Goal: Find specific fact: Find specific page/section

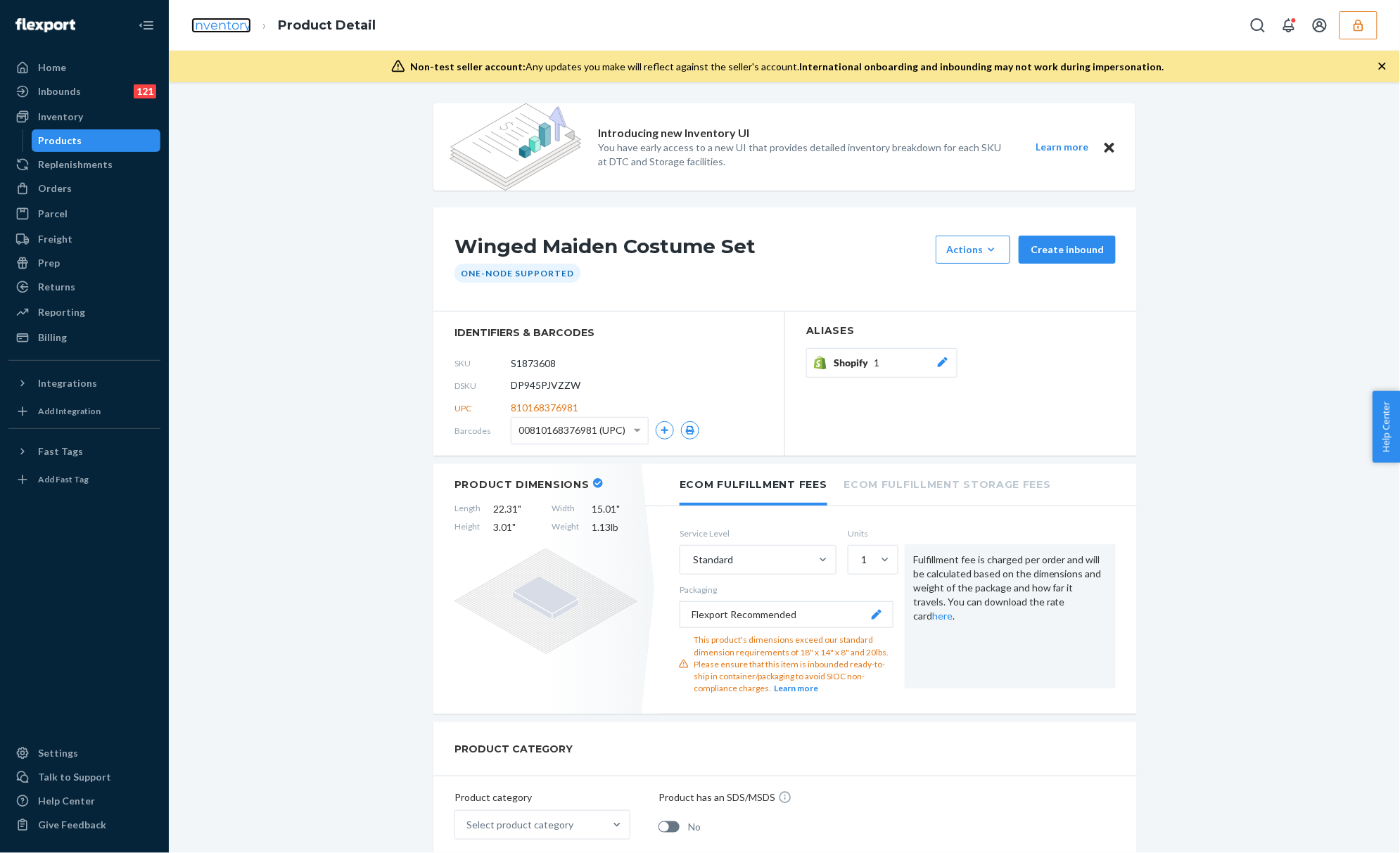
click at [217, 18] on link "Inventory" at bounding box center [221, 25] width 59 height 16
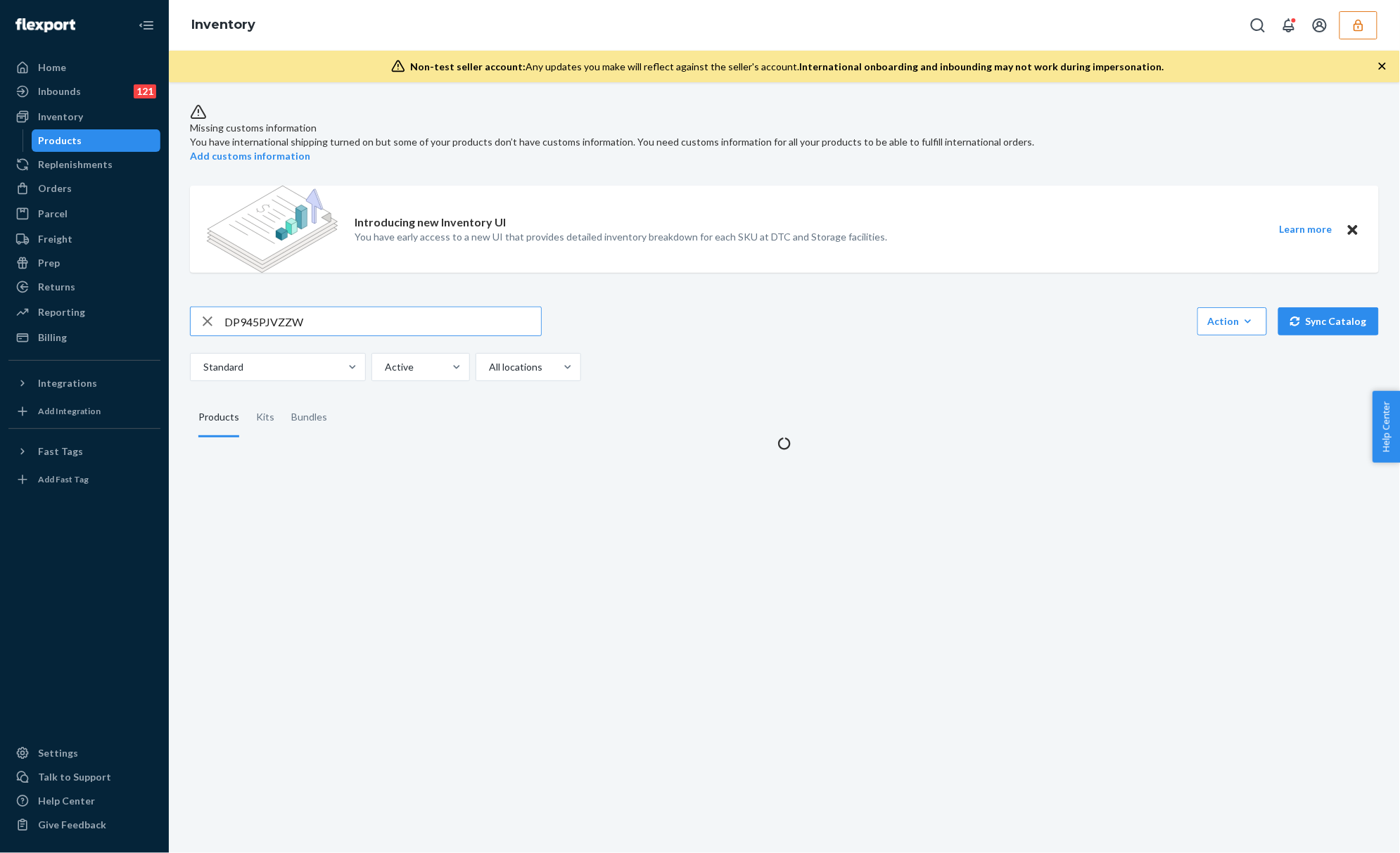
click at [266, 308] on input "DP945PJVZZW" at bounding box center [383, 322] width 317 height 28
type input "DHRQJCDR4N6"
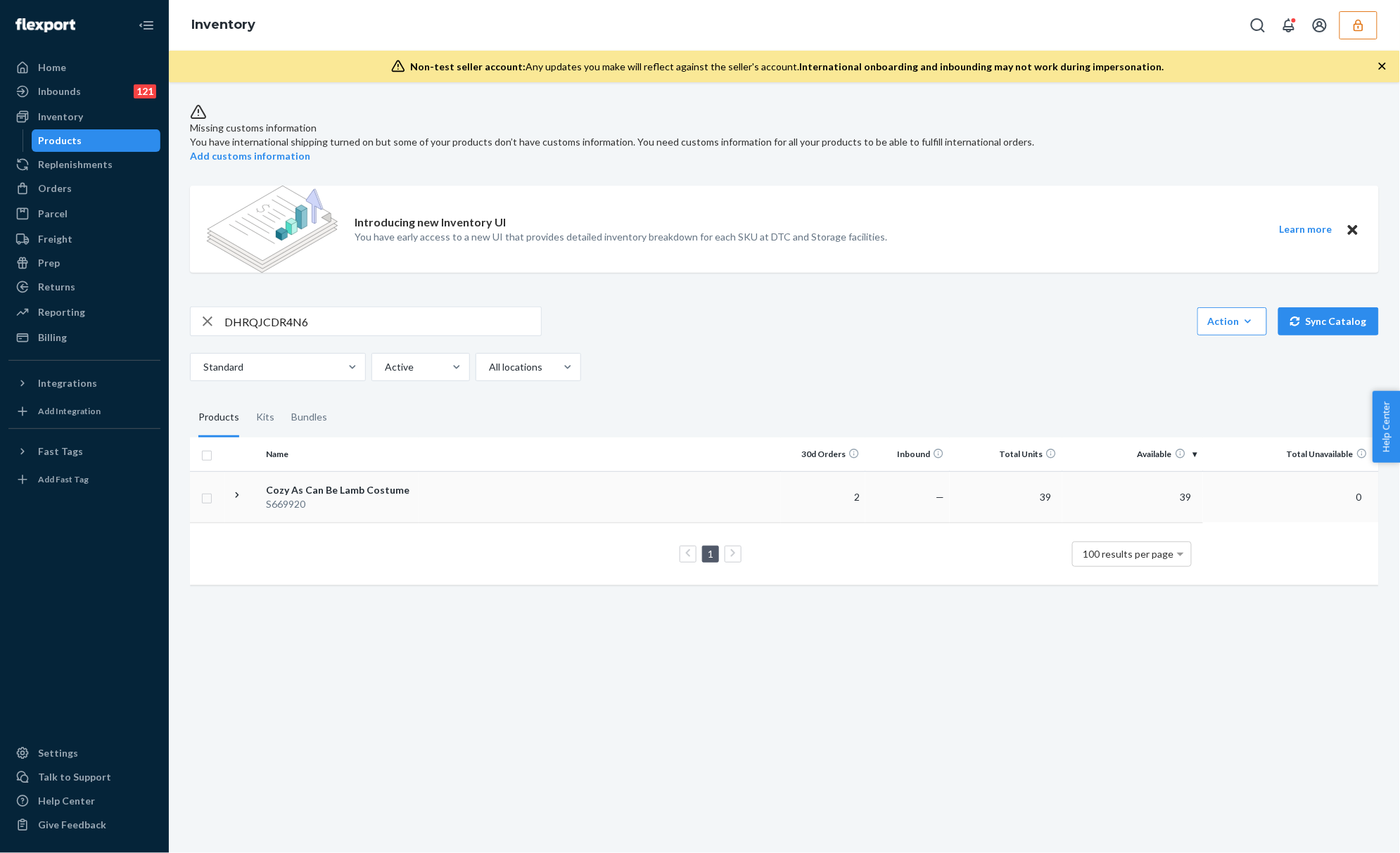
click at [332, 514] on td "Cozy As Can Be Lamb Costume S669920" at bounding box center [339, 496] width 158 height 51
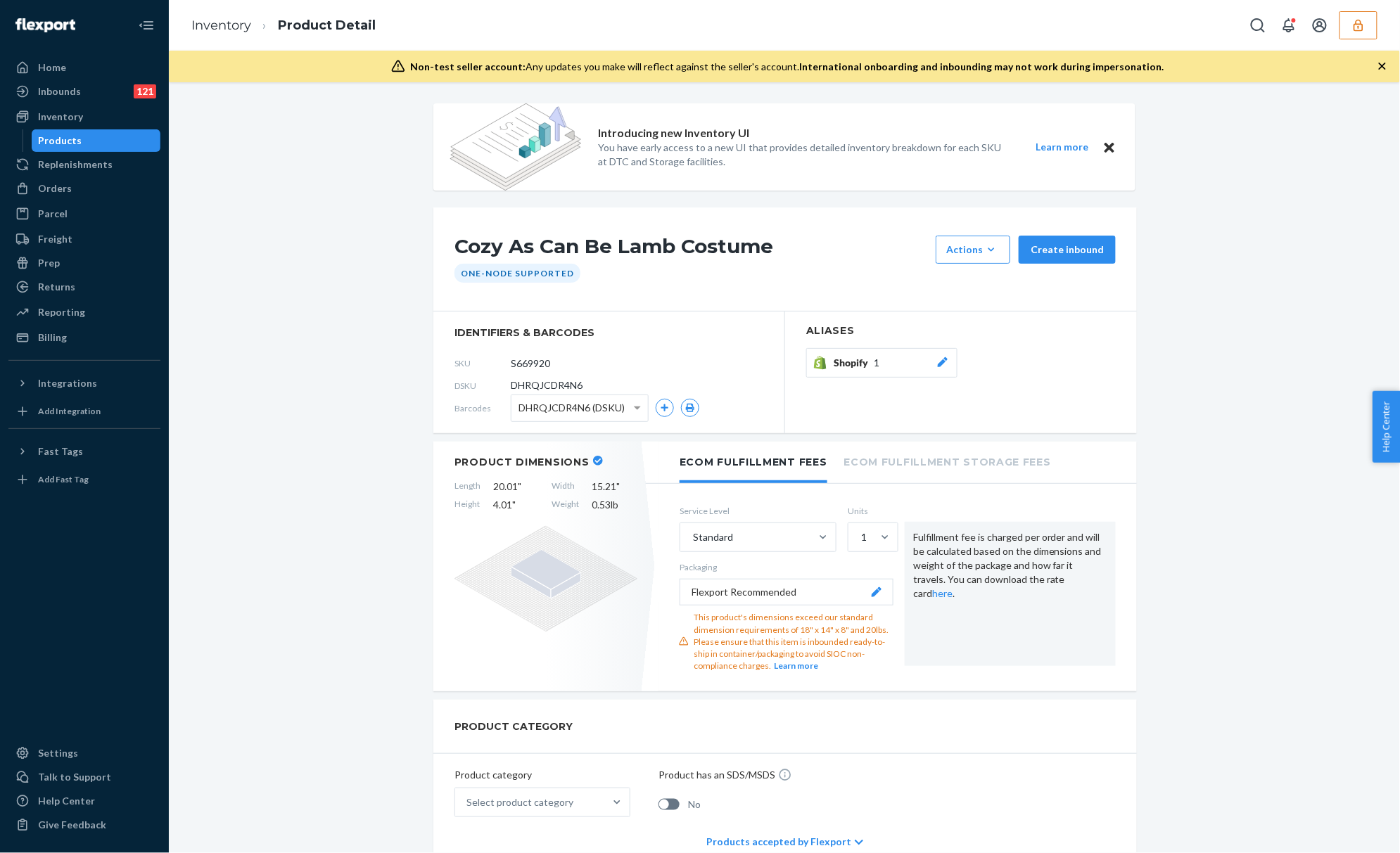
click at [530, 386] on span "DHRQJCDR4N6" at bounding box center [546, 385] width 72 height 14
copy span "DHRQJCDR4N6"
click at [533, 366] on input "S669920" at bounding box center [573, 362] width 110 height 27
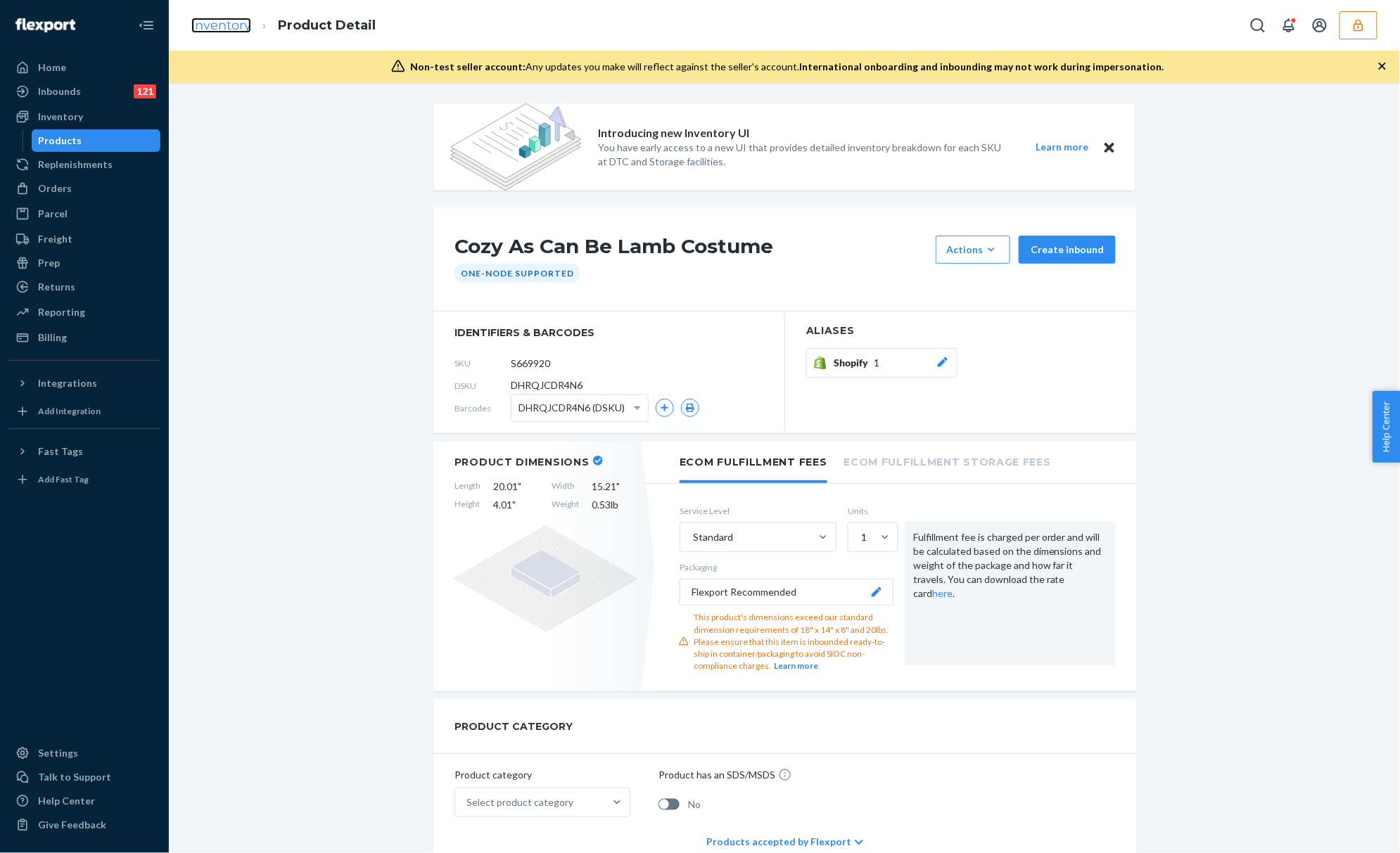
click at [229, 20] on link "Inventory" at bounding box center [221, 25] width 59 height 16
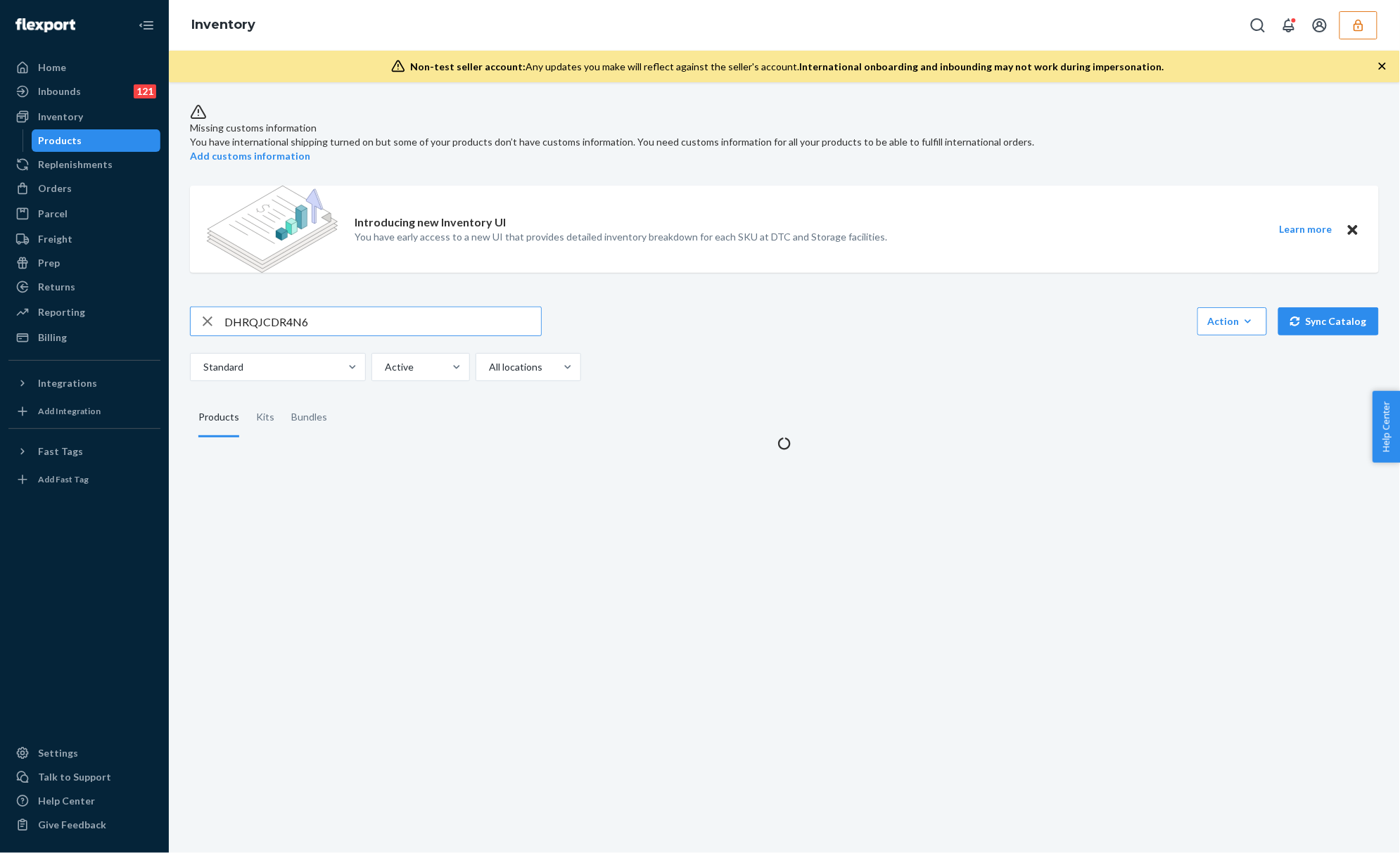
click at [277, 317] on input "DHRQJCDR4N6" at bounding box center [383, 322] width 317 height 28
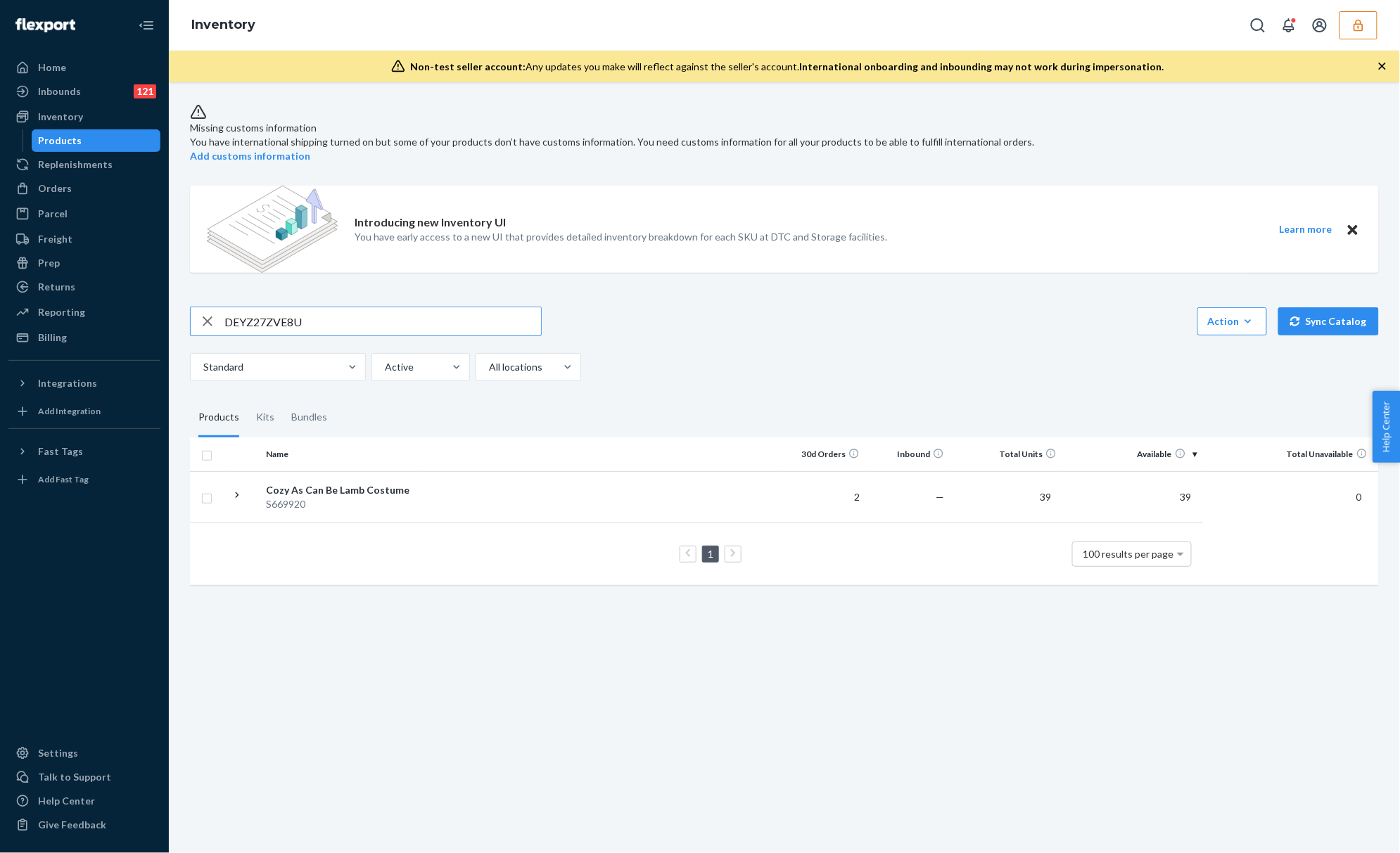
click at [414, 308] on input "DEYZ27ZVE8U" at bounding box center [383, 322] width 317 height 28
type input "DEYZ27ZVE8U"
click at [373, 474] on td "Glass Slipper Dreams Premium Costume Set S1873655" at bounding box center [339, 504] width 158 height 65
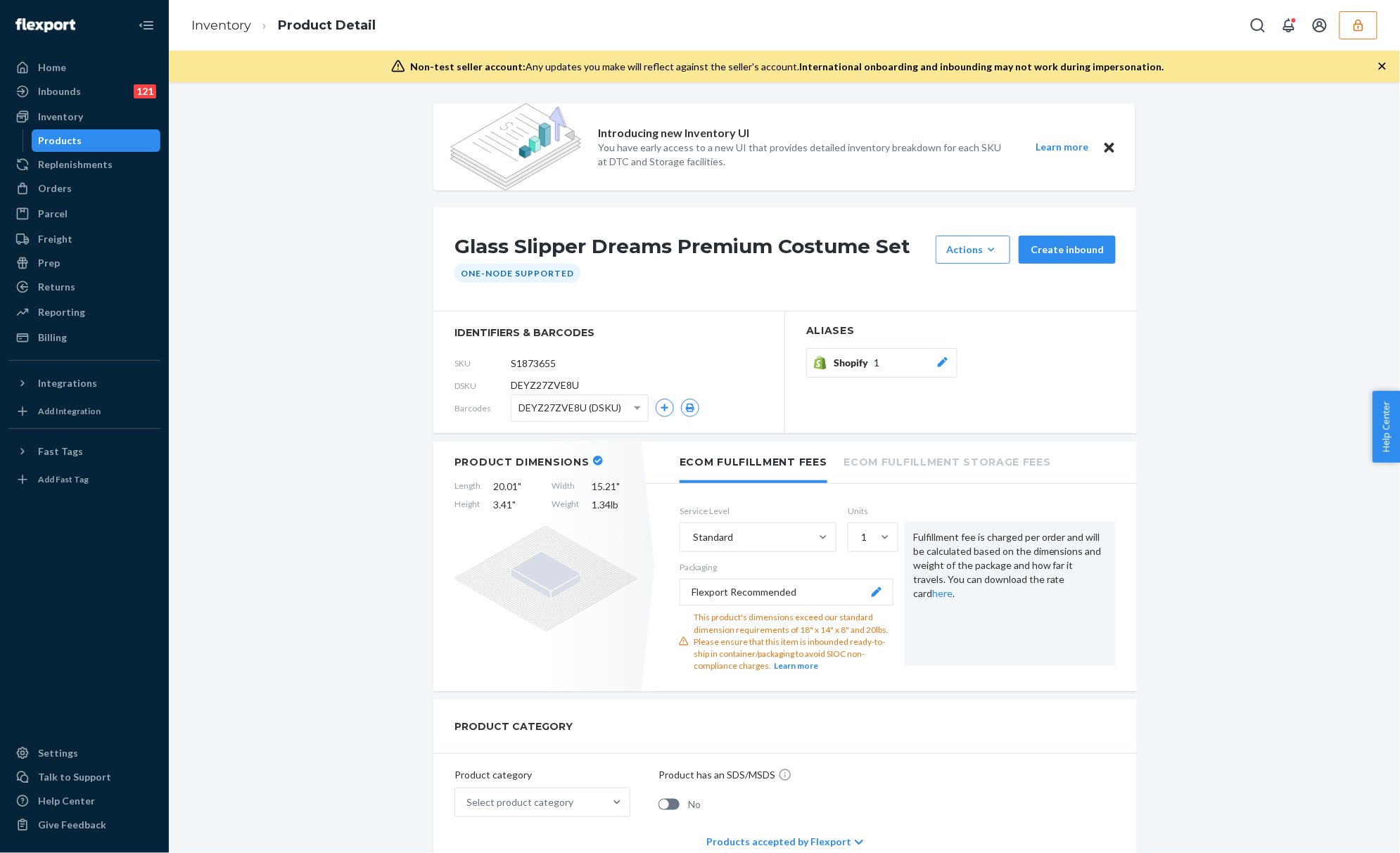
click at [534, 386] on span "DEYZ27ZVE8U" at bounding box center [544, 385] width 68 height 14
copy span "DEYZ27ZVE8U"
click at [543, 356] on input "S1873655" at bounding box center [573, 362] width 110 height 27
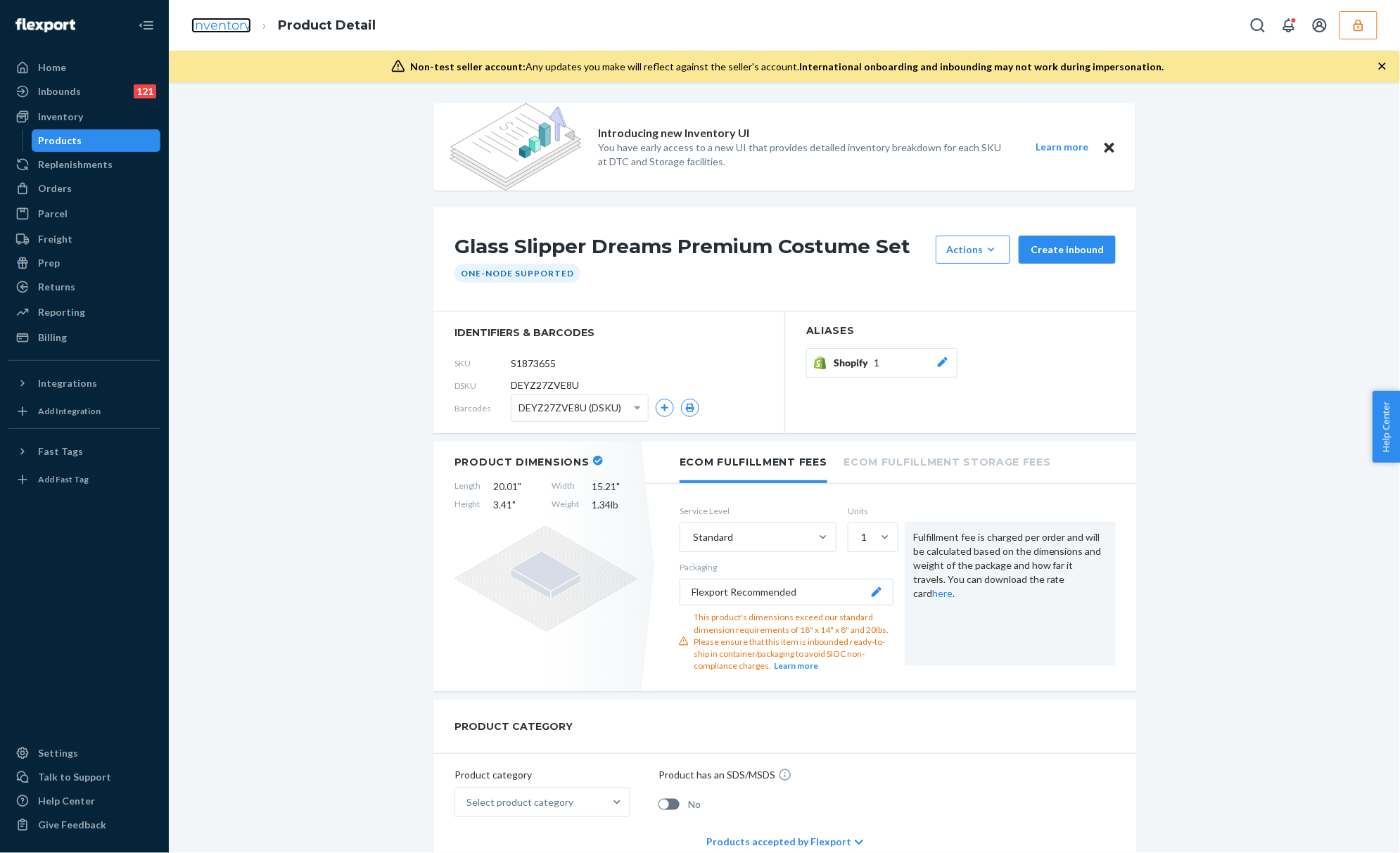
click at [222, 20] on link "Inventory" at bounding box center [221, 25] width 59 height 16
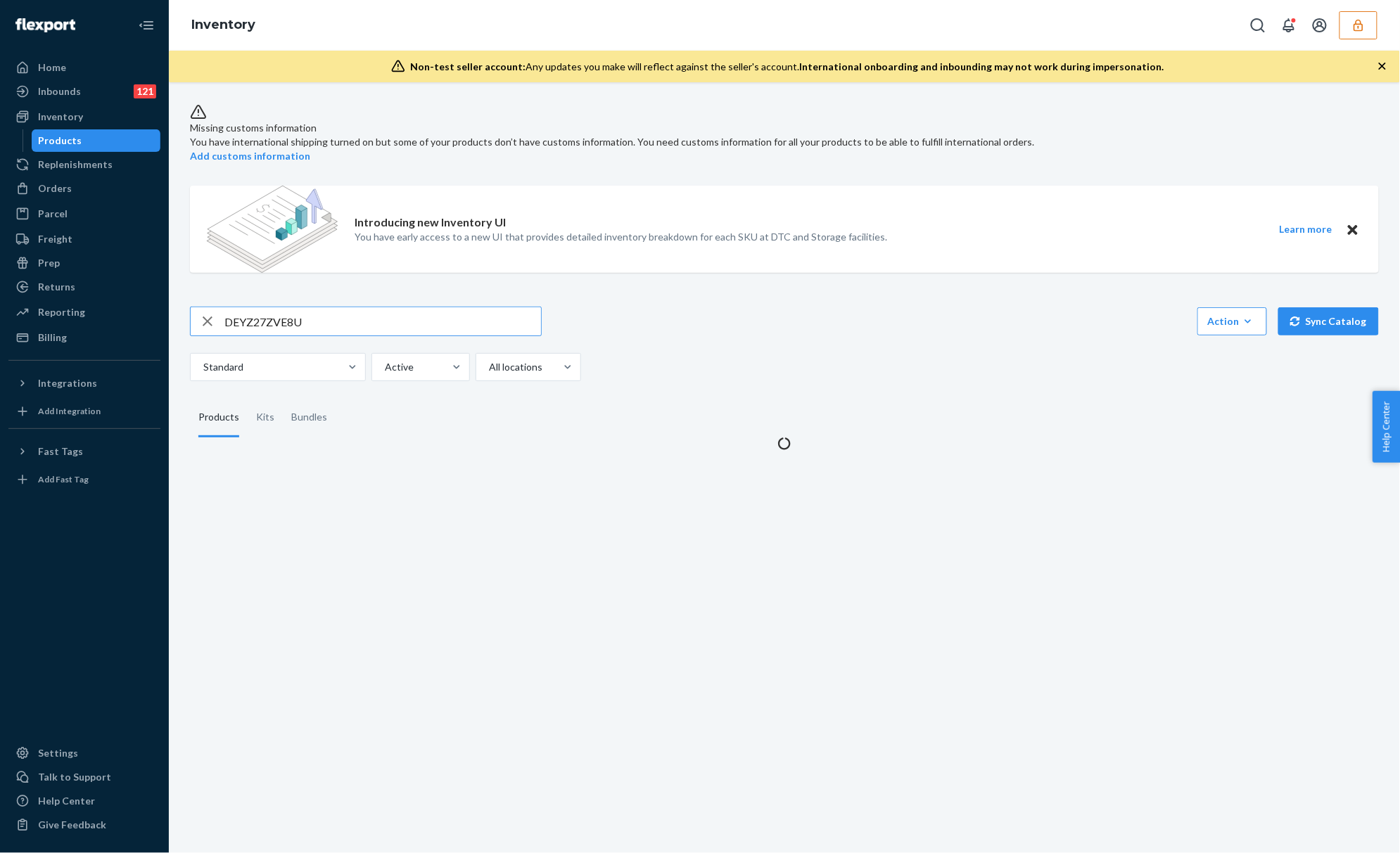
click at [282, 308] on input "DEYZ27ZVE8U" at bounding box center [383, 322] width 317 height 28
type input "DTW8TUF2GPB"
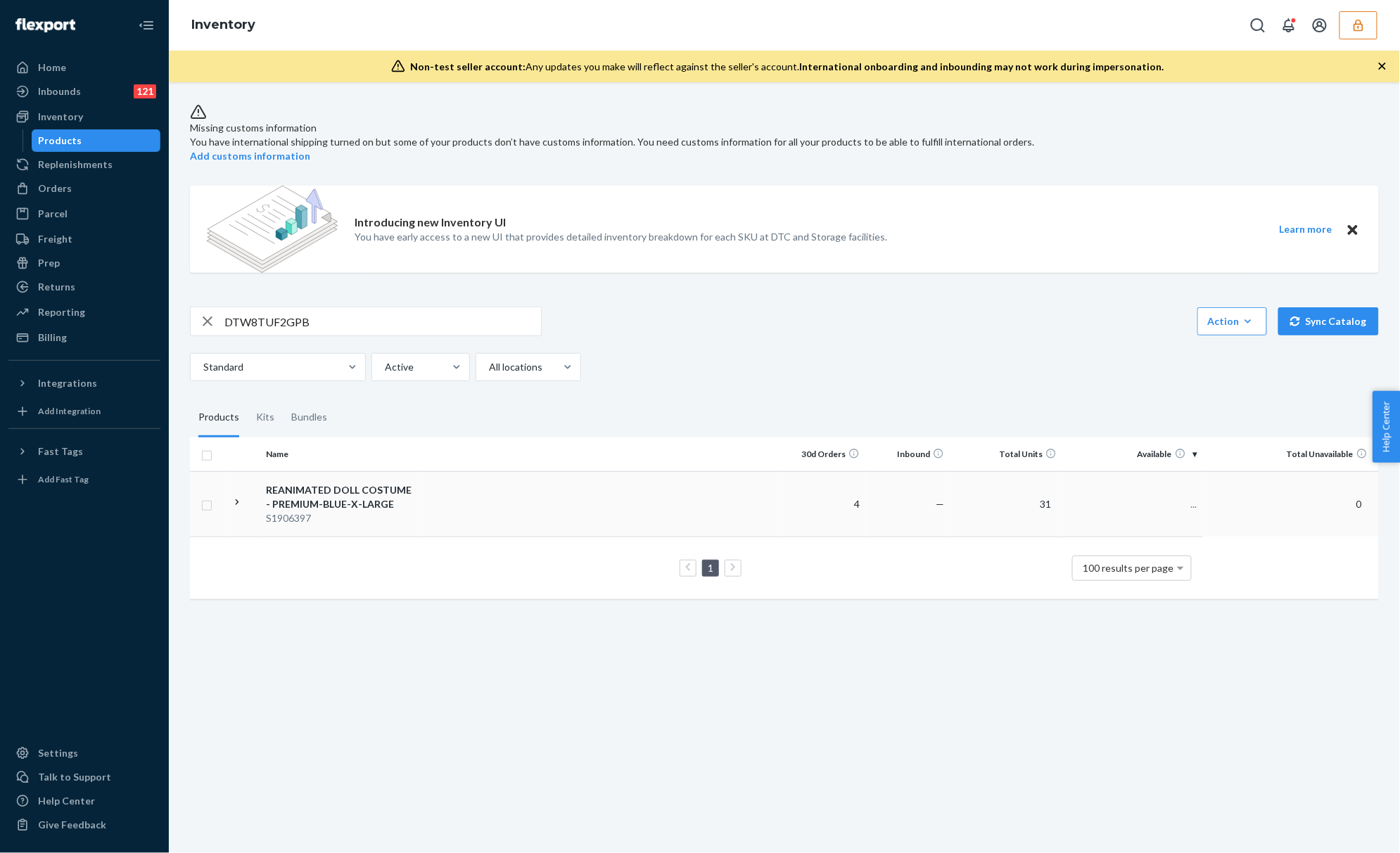
click at [339, 483] on div "REANIMATED DOLL COSTUME - PREMIUM-BLUE-X-LARGE" at bounding box center [339, 497] width 147 height 28
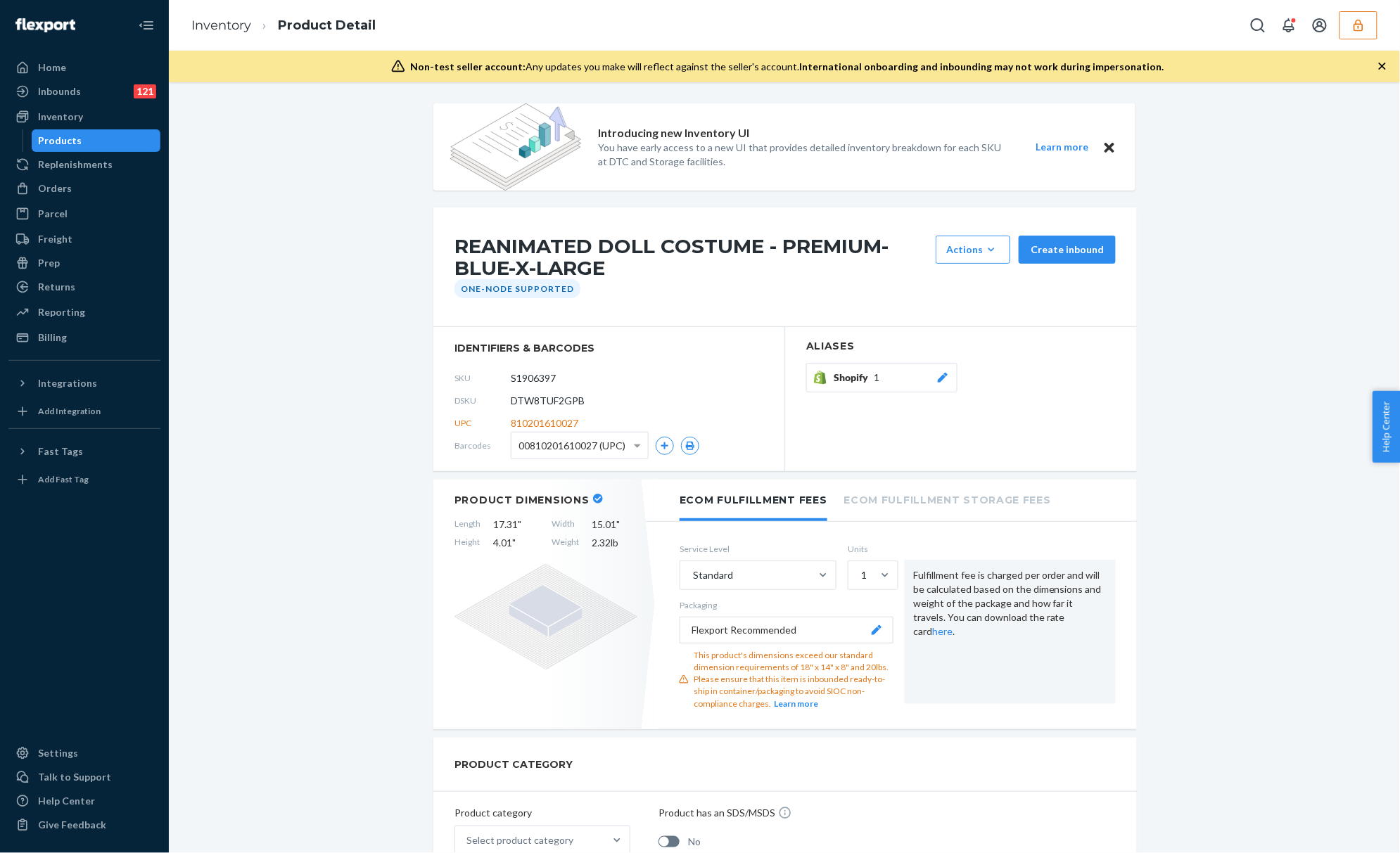
click at [523, 364] on section "identifiers & barcodes SKU S1906397 DSKU DTW8TUF2GPB UPC 810201610027 Barcodes …" at bounding box center [608, 399] width 352 height 144
click at [523, 373] on input "S1906397" at bounding box center [573, 378] width 110 height 27
click at [227, 23] on link "Inventory" at bounding box center [221, 25] width 59 height 16
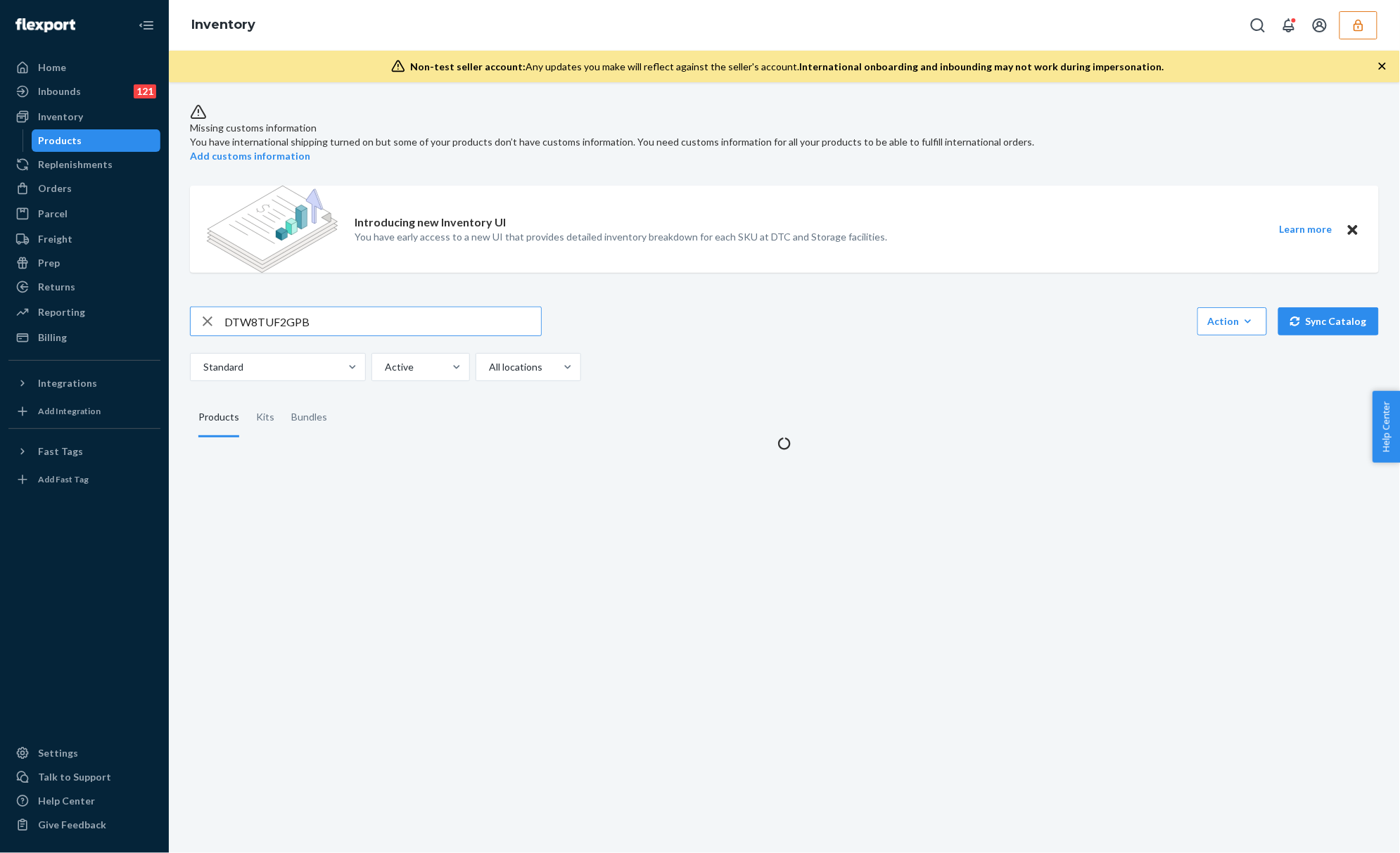
click at [265, 317] on input "DTW8TUF2GPB" at bounding box center [383, 322] width 317 height 28
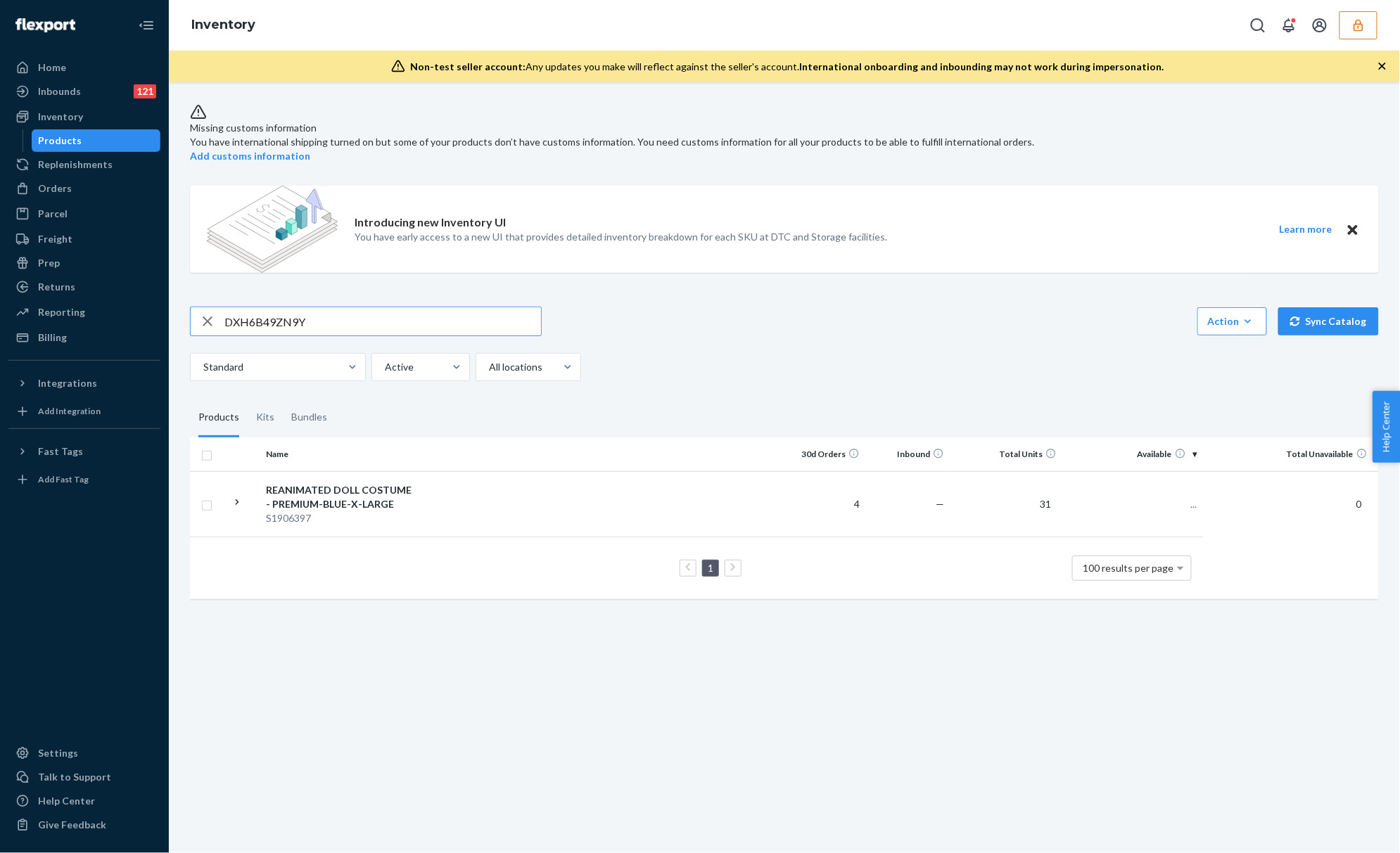
type input "DXH6B49ZN9Y"
click at [310, 471] on td "Across The Crowd Flare Jeans S1886636" at bounding box center [339, 496] width 158 height 51
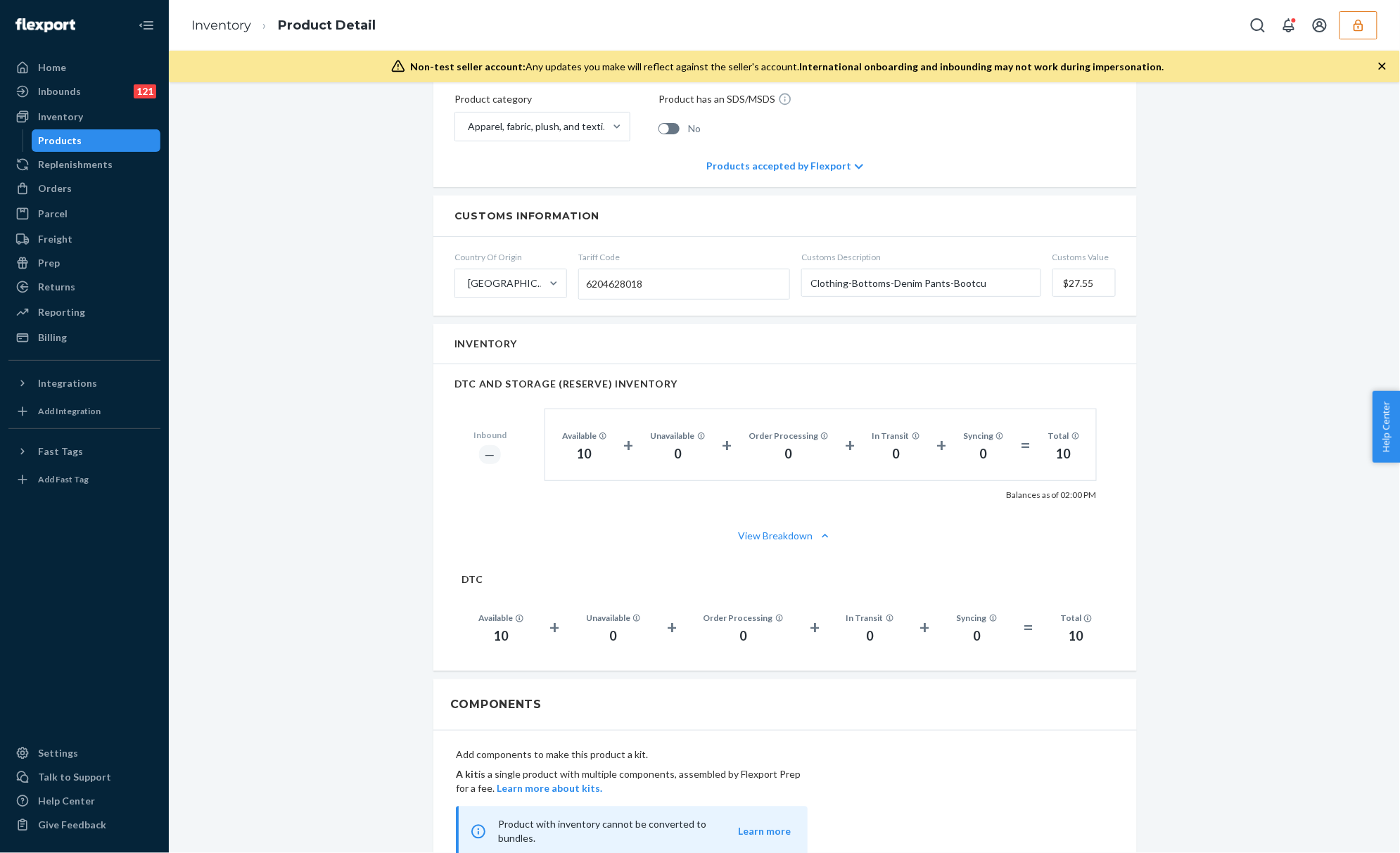
scroll to position [20, 0]
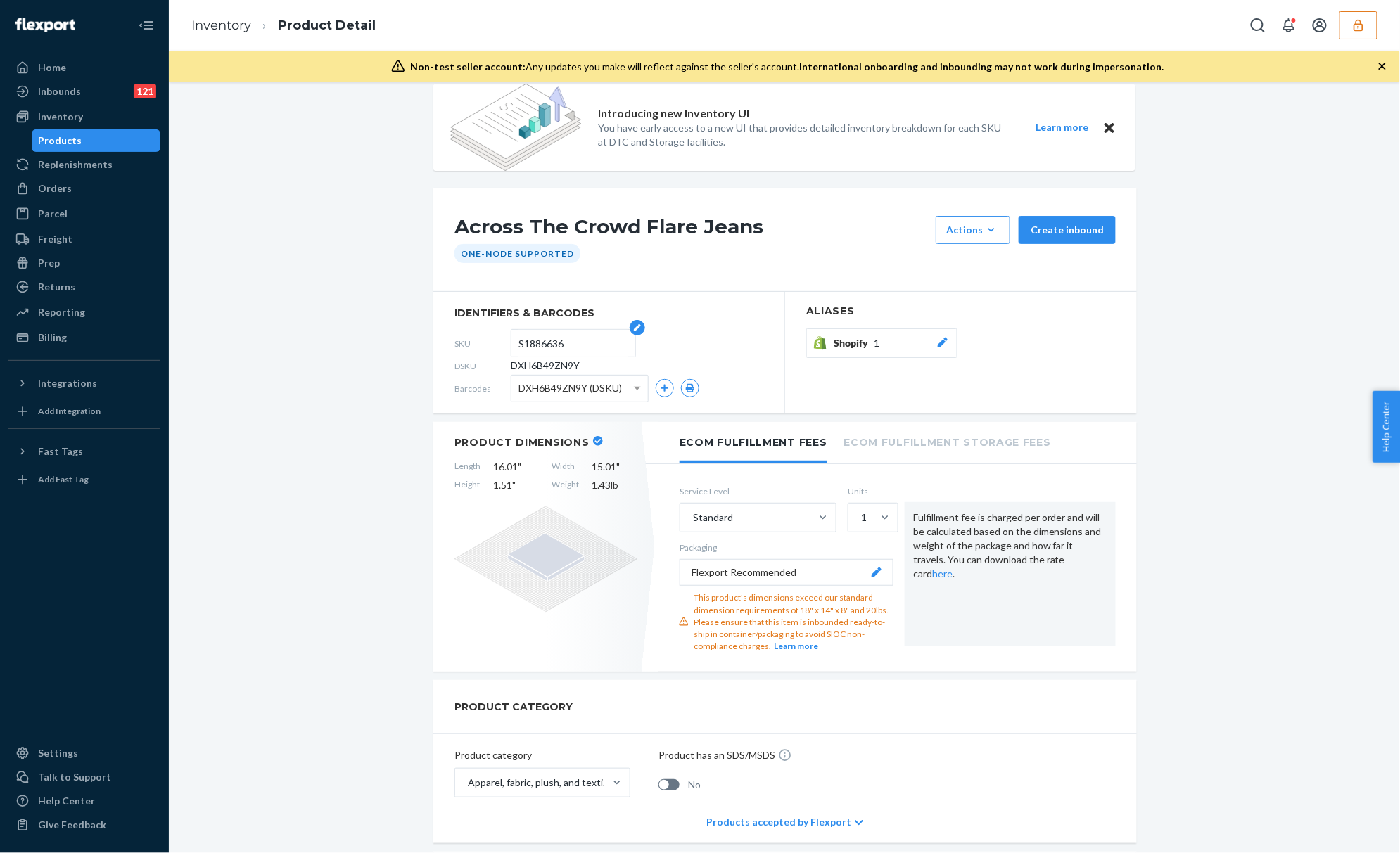
click at [534, 346] on input "S1886636" at bounding box center [573, 343] width 110 height 27
click at [229, 22] on link "Inventory" at bounding box center [221, 25] width 59 height 16
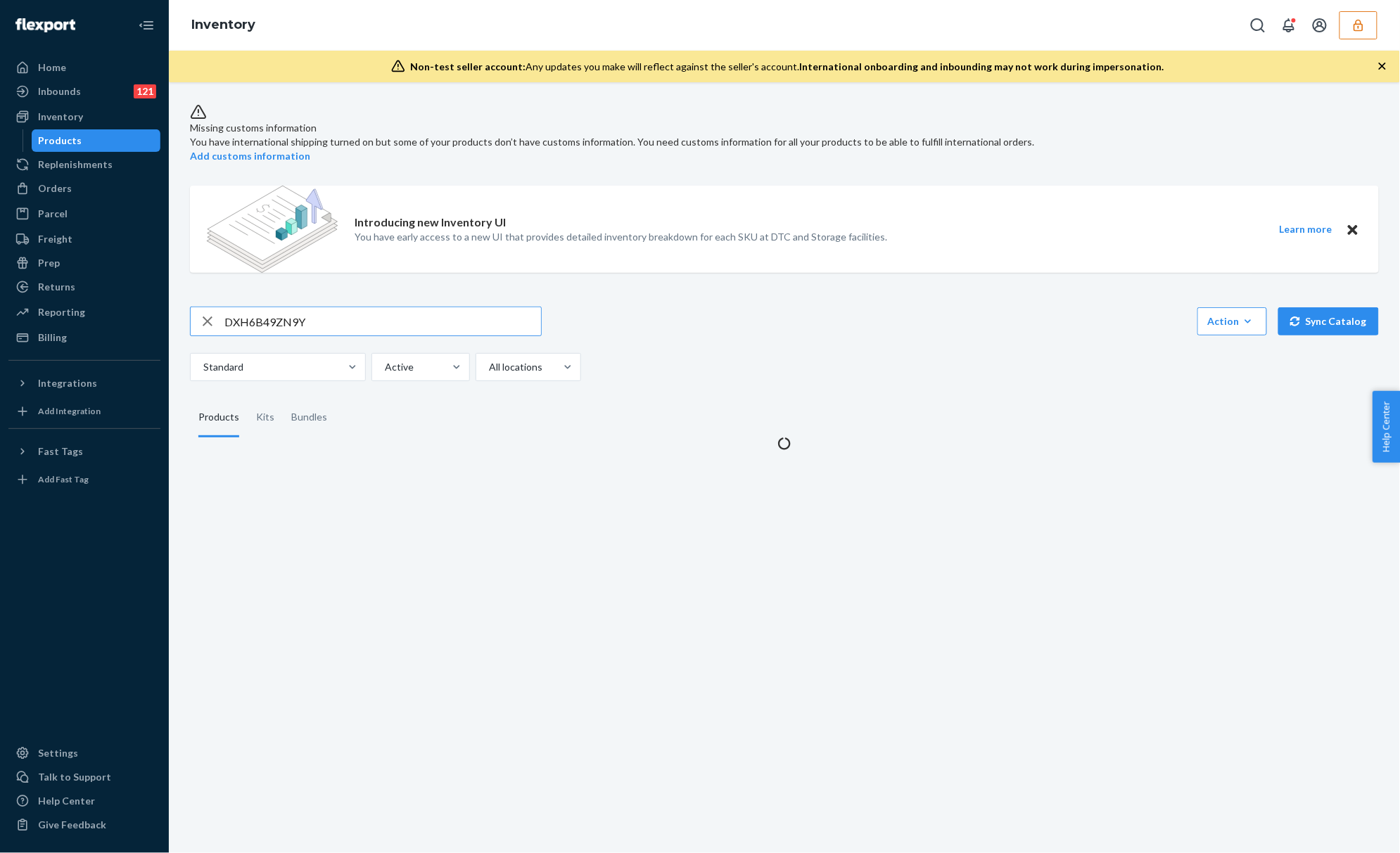
click at [268, 322] on input "DXH6B49ZN9Y" at bounding box center [383, 322] width 317 height 28
click at [268, 320] on input "DXH6B49ZN9Y" at bounding box center [383, 322] width 317 height 28
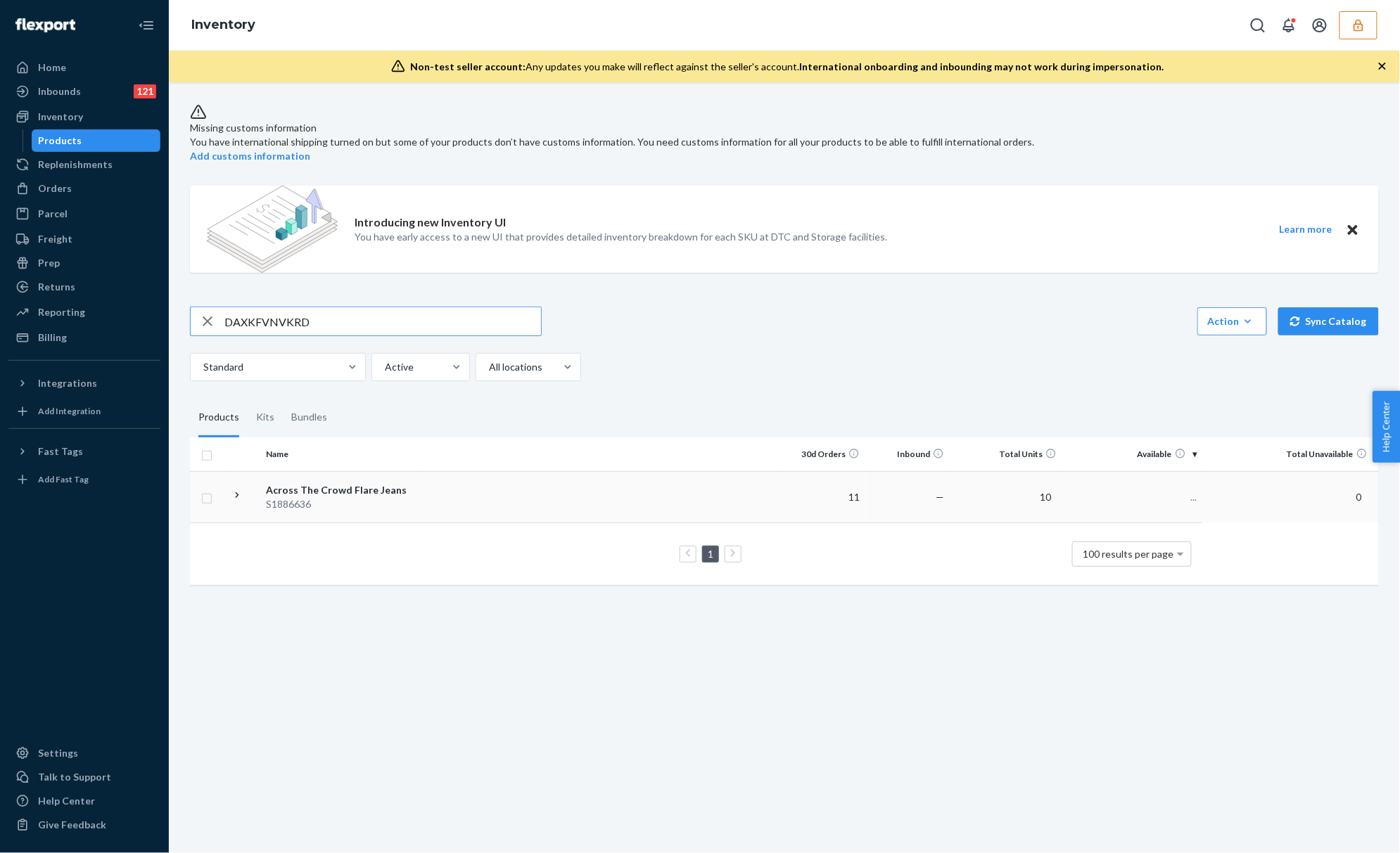
type input "DAXKFVNVKRD"
click at [337, 483] on div "Glass Slipper Dreams Premium Costume Set" at bounding box center [339, 497] width 147 height 28
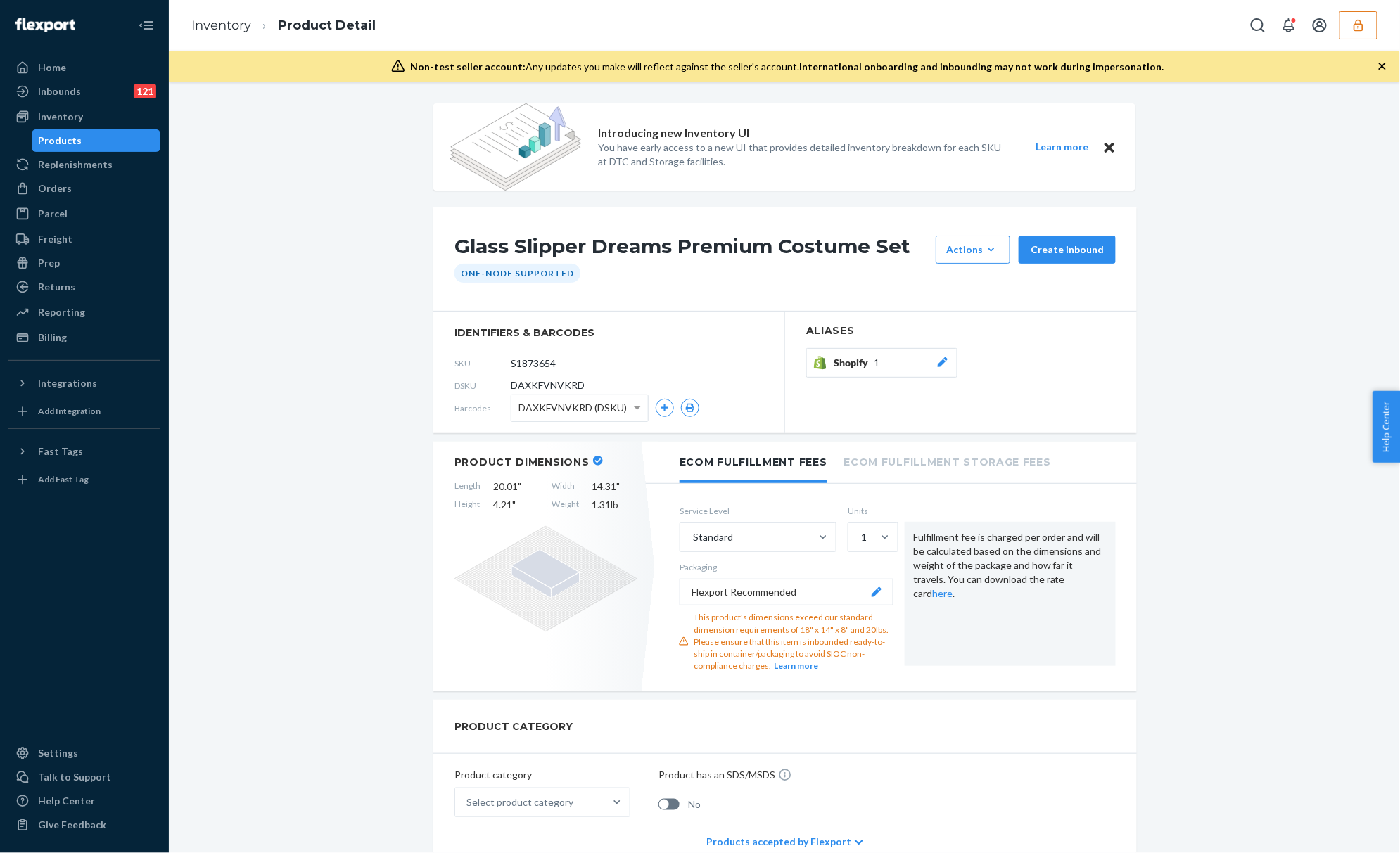
click at [540, 387] on span "DAXKFVNVKRD" at bounding box center [547, 385] width 73 height 14
click at [534, 363] on input "S1873654" at bounding box center [573, 362] width 110 height 27
click at [233, 27] on link "Inventory" at bounding box center [221, 25] width 59 height 16
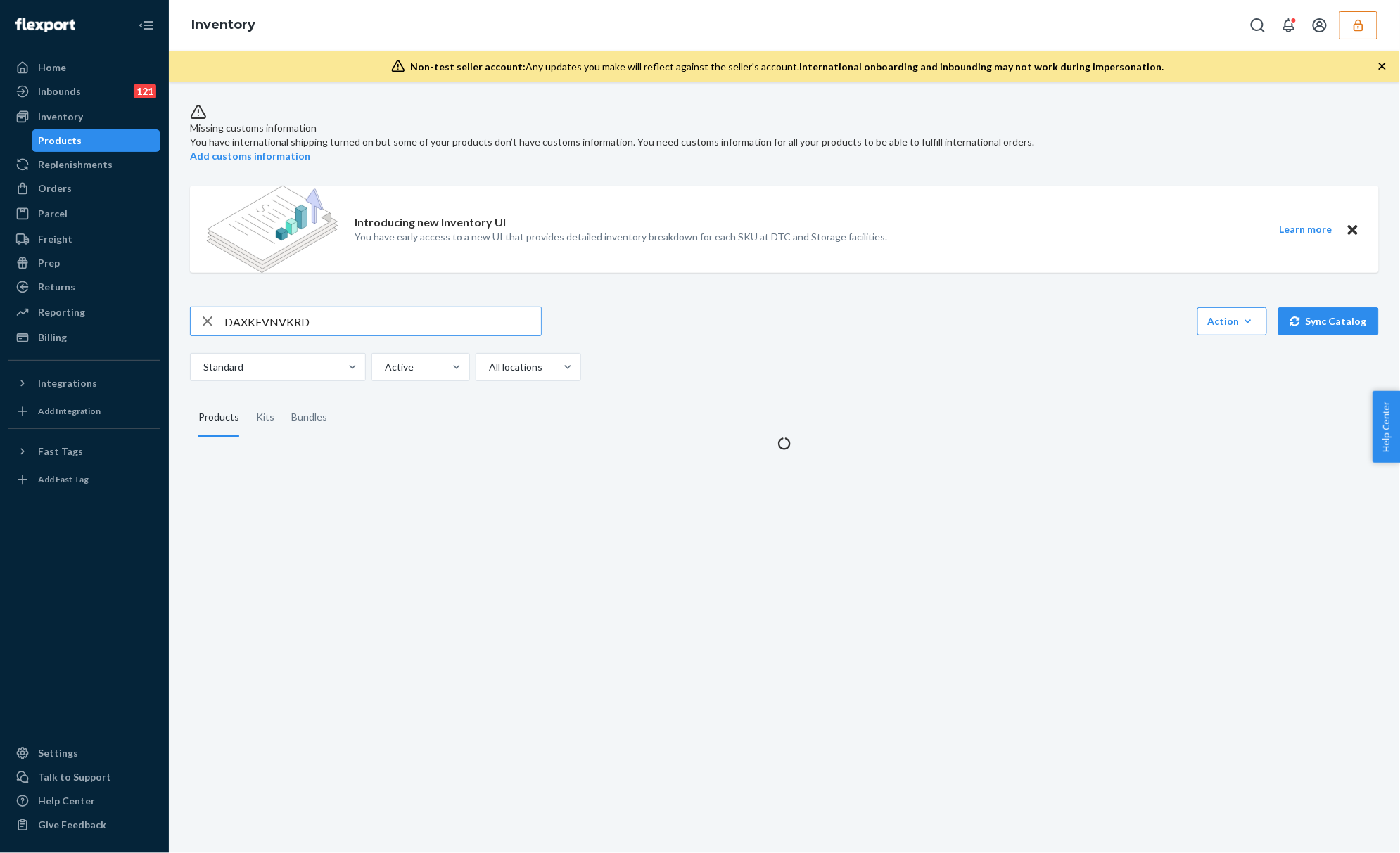
click at [281, 309] on input "DAXKFVNVKRD" at bounding box center [383, 322] width 317 height 28
type input "DJRYWHNMTP3"
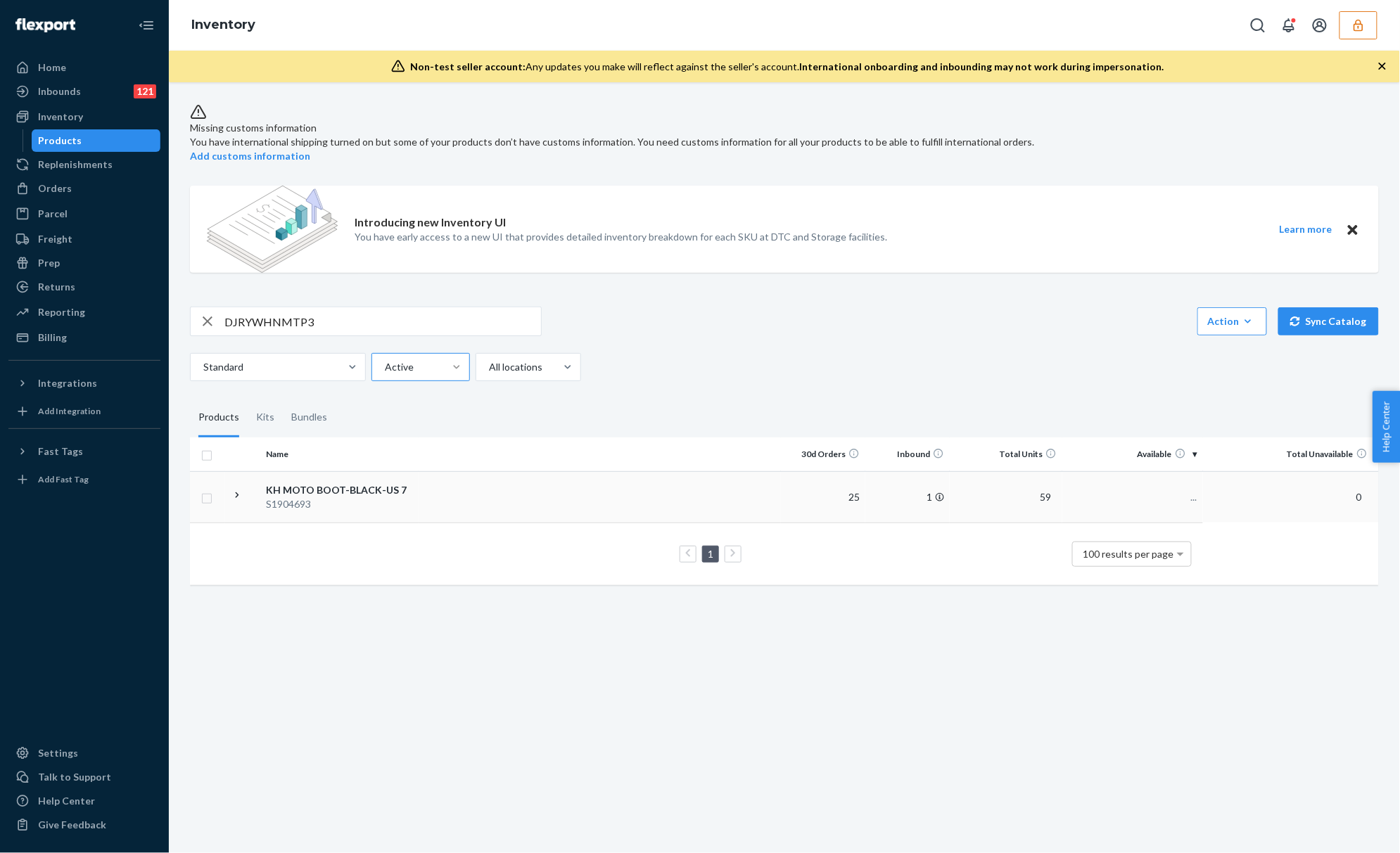
click at [419, 484] on td at bounding box center [599, 496] width 362 height 51
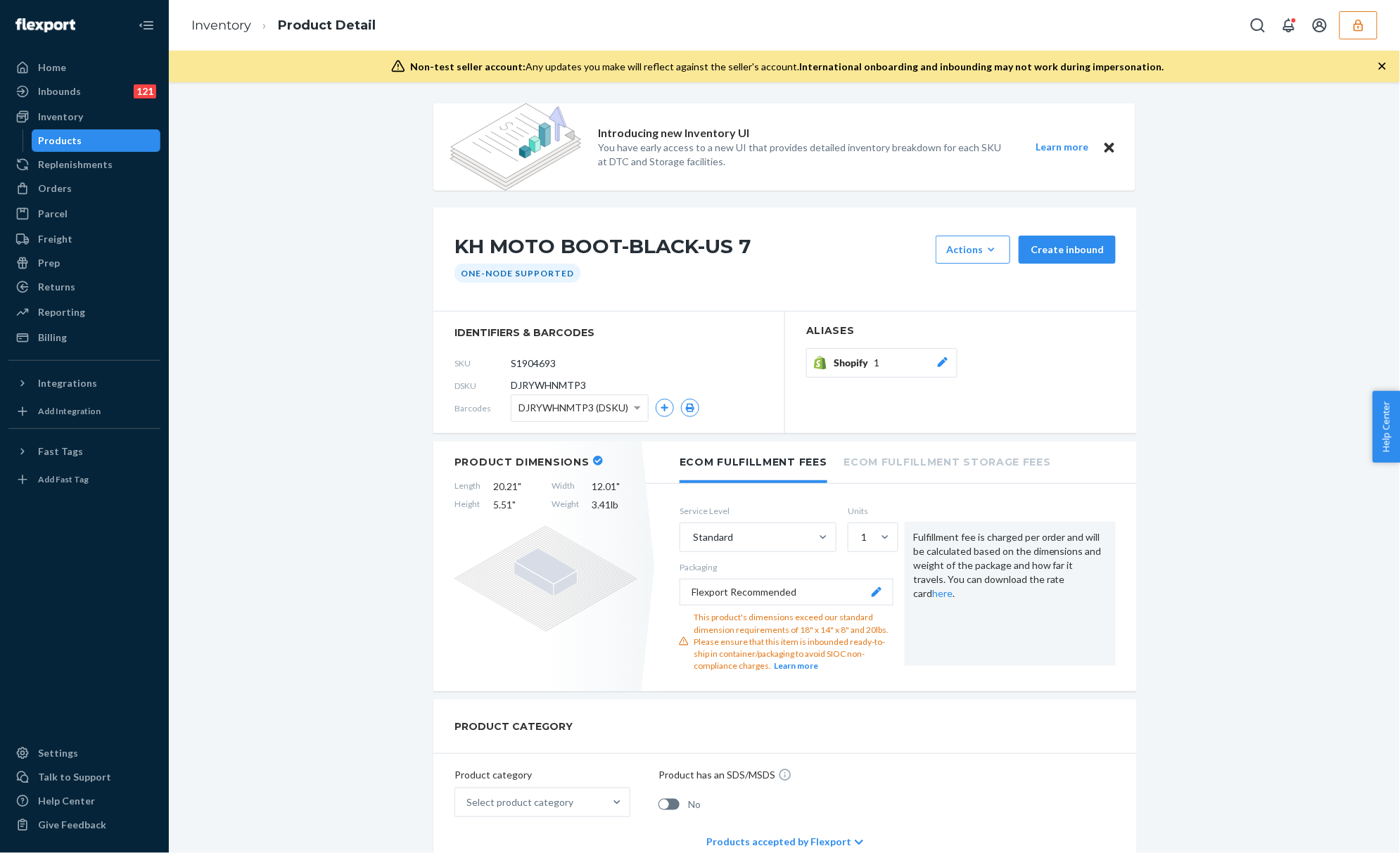
click at [514, 381] on span "DJRYWHNMTP3" at bounding box center [548, 385] width 75 height 14
click at [527, 361] on input "S1904693" at bounding box center [573, 362] width 110 height 27
click at [210, 32] on link "Inventory" at bounding box center [221, 25] width 59 height 16
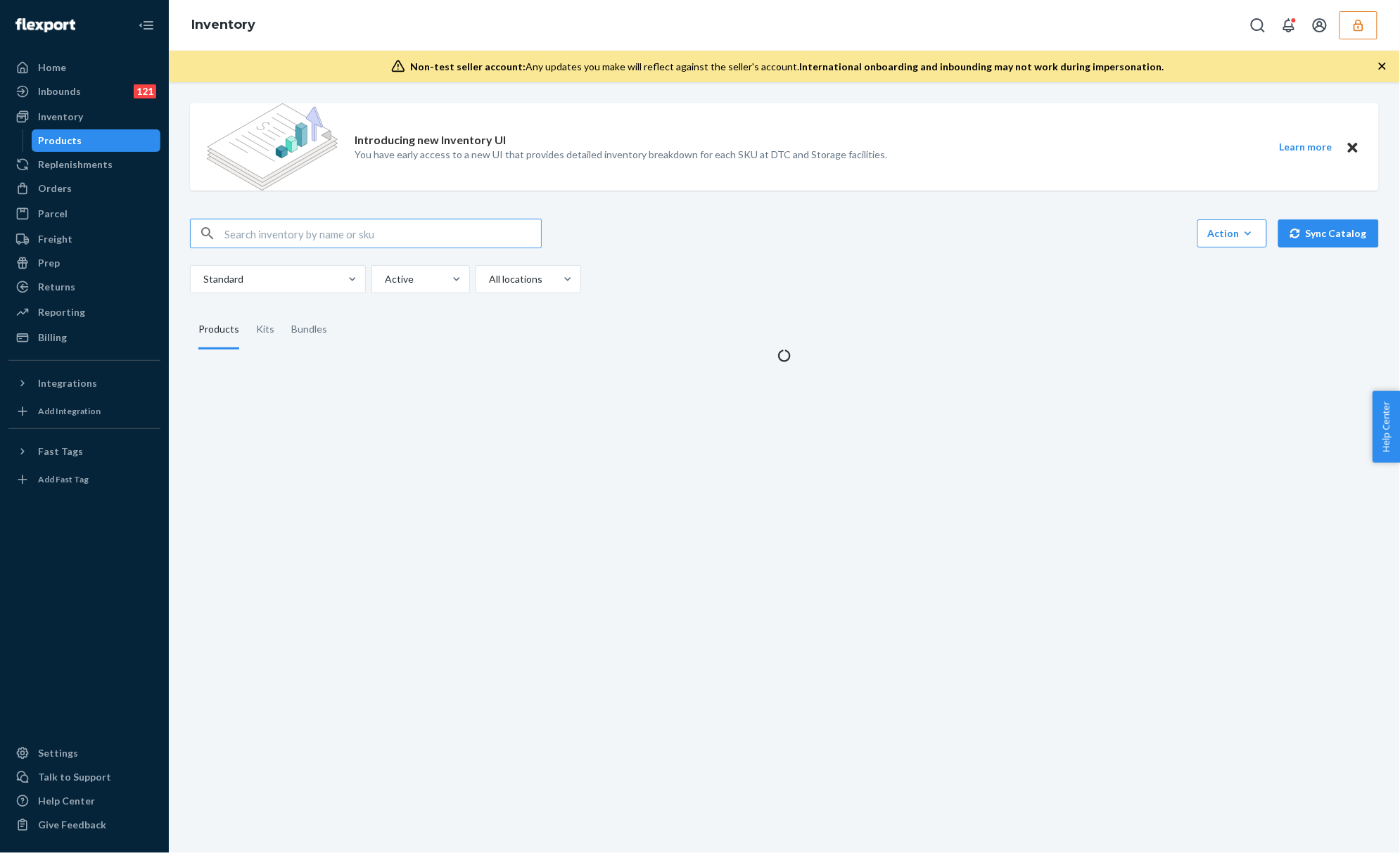
click at [282, 227] on input "text" at bounding box center [383, 233] width 317 height 28
type input "DX2SA6JETZD"
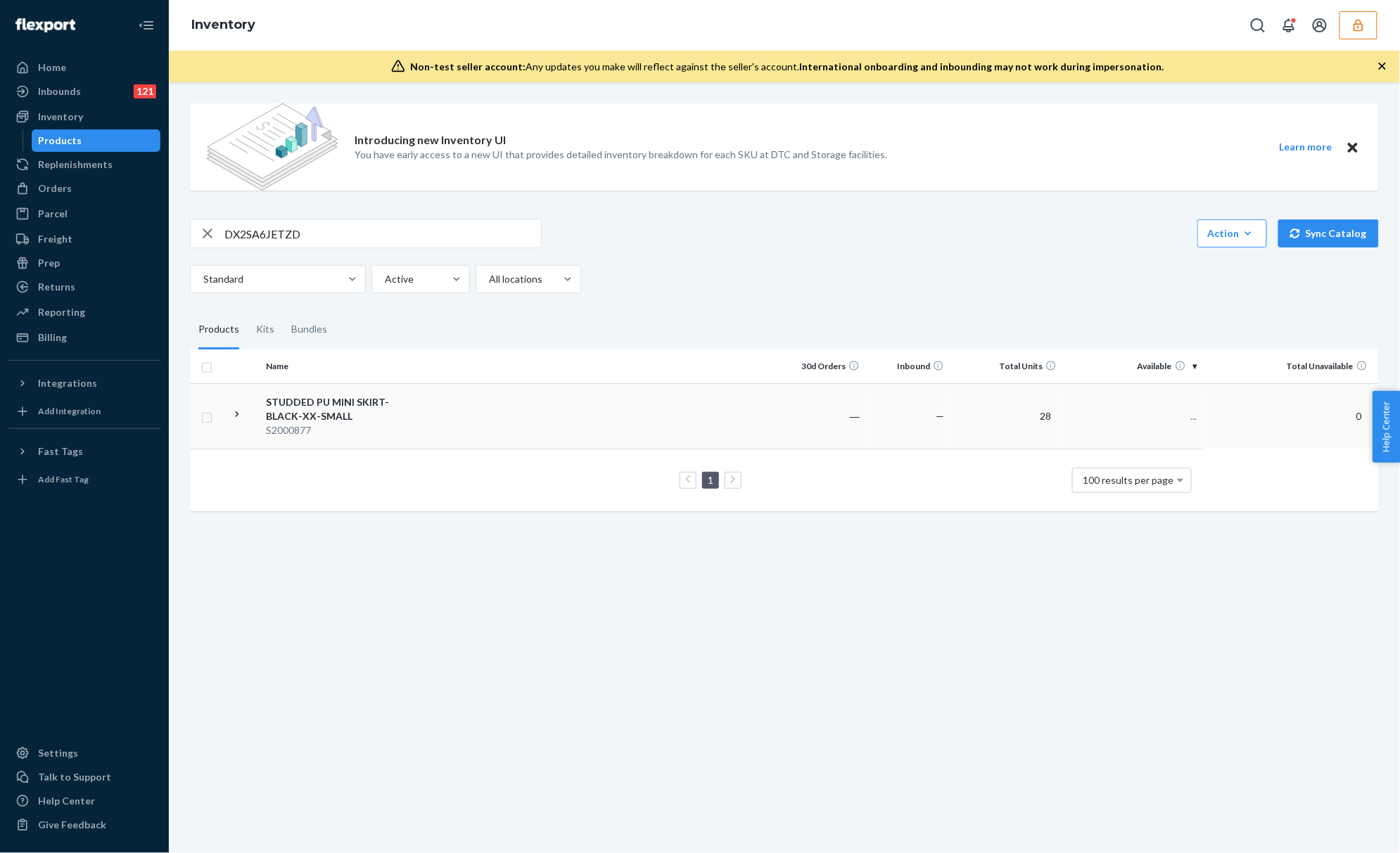
click at [350, 415] on div "STUDDED PU MINI SKIRT-BLACK-XX-SMALL" at bounding box center [339, 409] width 147 height 28
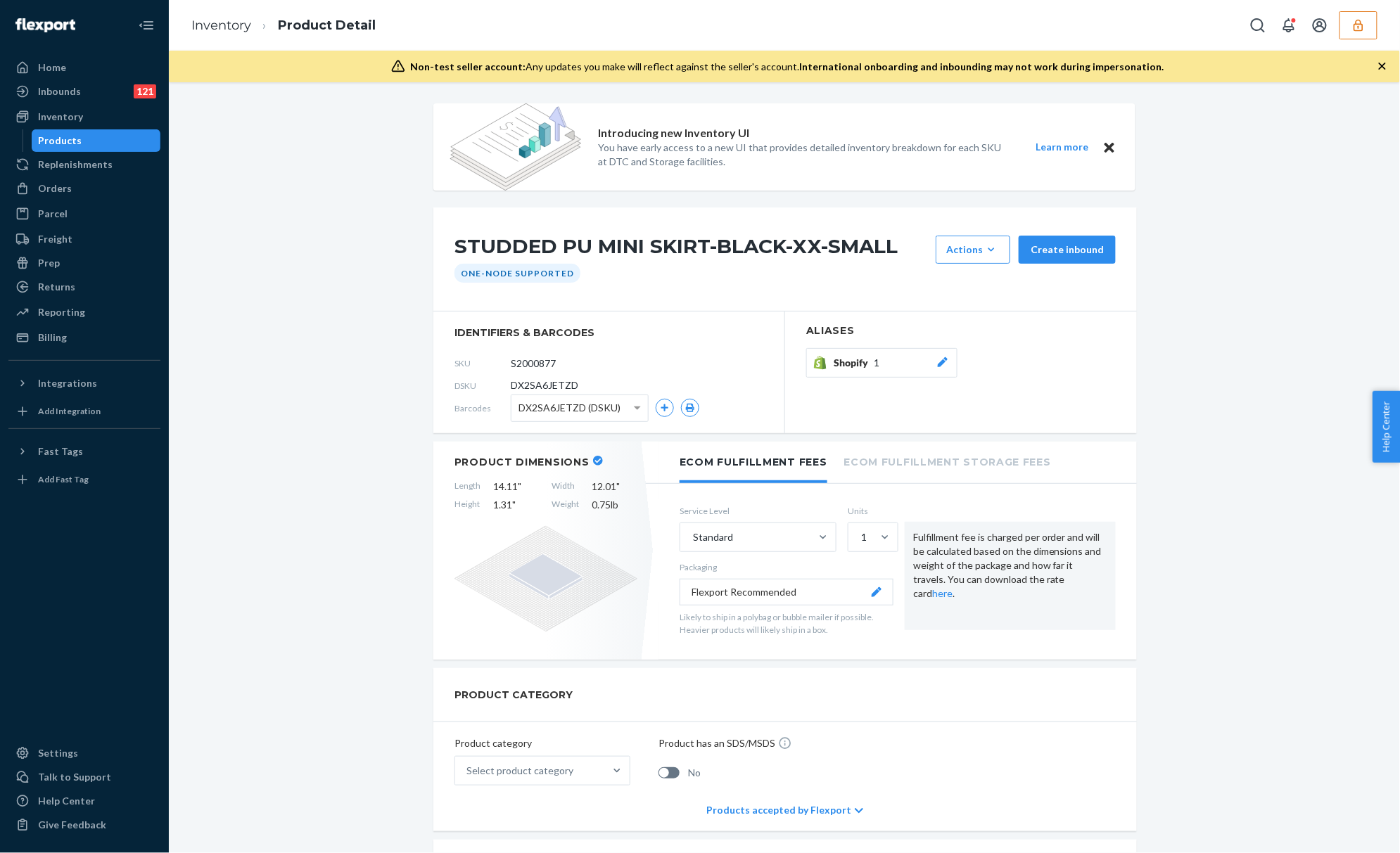
click at [1354, 21] on icon "button" at bounding box center [1357, 25] width 14 height 14
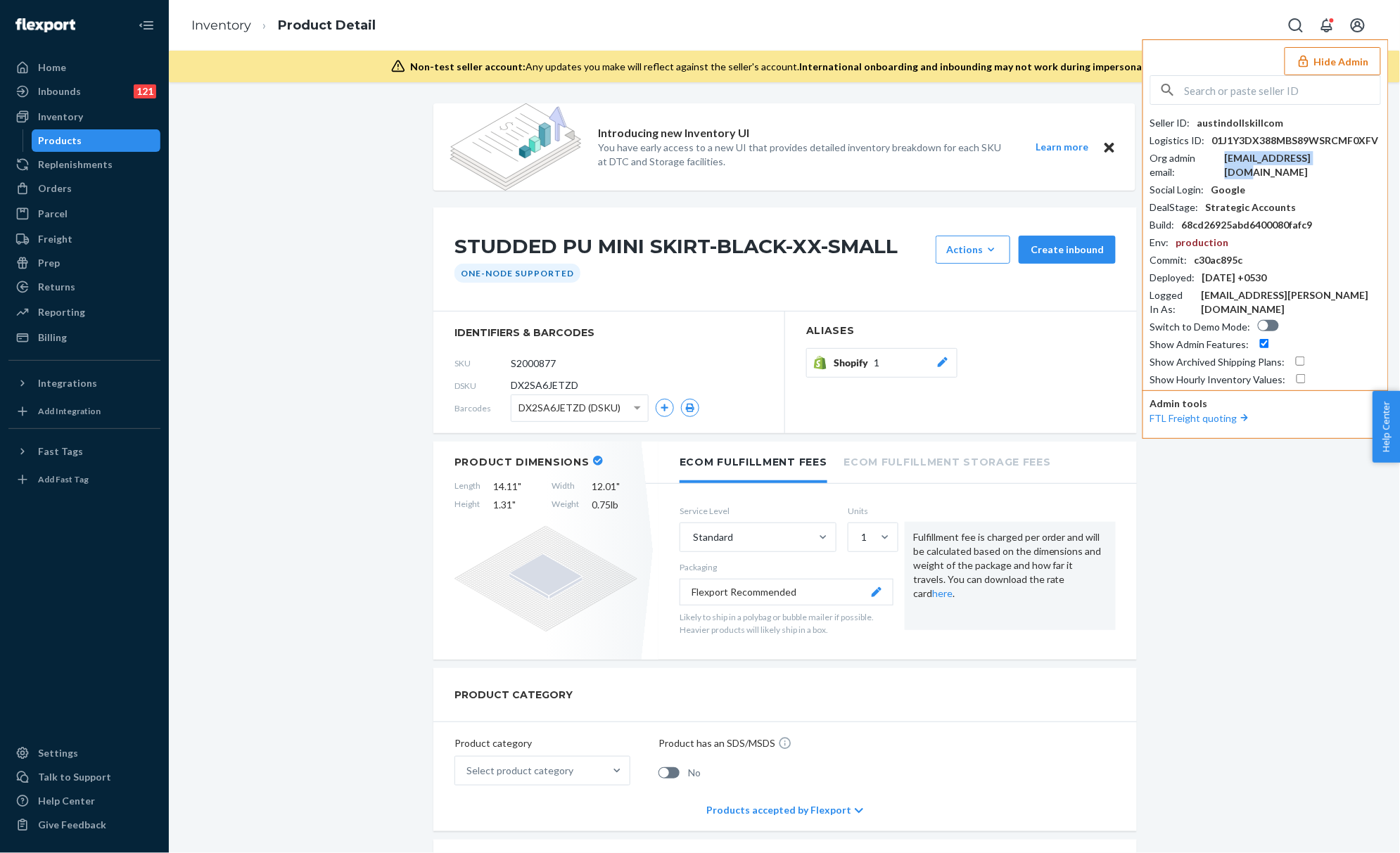
drag, startPoint x: 1319, startPoint y: 155, endPoint x: 1231, endPoint y: 159, distance: 88.1
click at [1231, 159] on div "Org admin email : [EMAIL_ADDRESS][DOMAIN_NAME]" at bounding box center [1265, 165] width 230 height 28
copy div "[EMAIL_ADDRESS][DOMAIN_NAME]"
